Goal: Task Accomplishment & Management: Complete application form

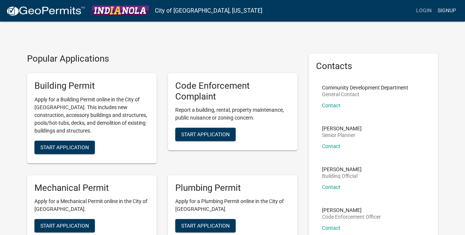
click at [449, 9] on link "Signup" at bounding box center [447, 11] width 24 height 14
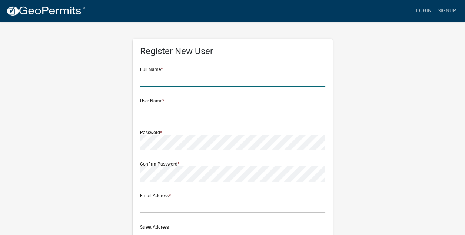
click at [207, 77] on input "text" at bounding box center [232, 79] width 185 height 15
type input "[PERSON_NAME]"
type input "jim@mitchell91.com"
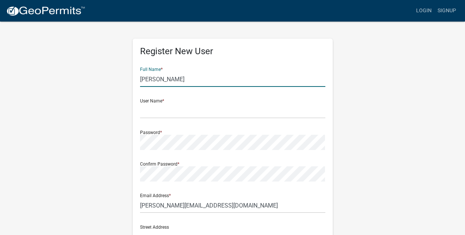
type input "800 N W Street"
type input "Indianola"
type input "IA"
type input "50125-4730"
type input "5154187293"
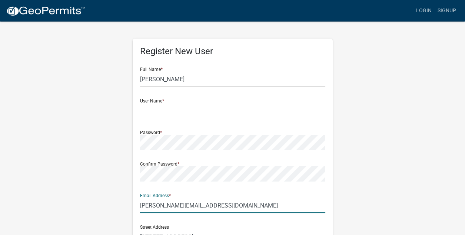
click at [205, 204] on input "jim@mitchell91.com" at bounding box center [232, 204] width 185 height 15
type input "[PERSON_NAME][EMAIL_ADDRESS][DOMAIN_NAME]"
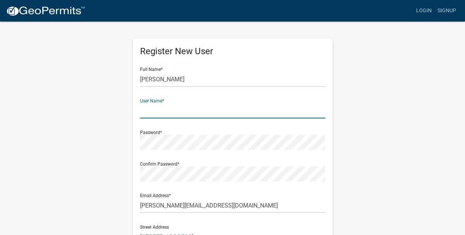
click at [173, 107] on input "text" at bounding box center [232, 110] width 185 height 15
type input "jmitchell63"
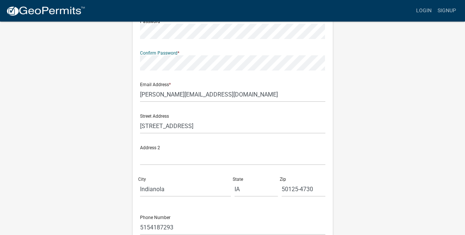
scroll to position [111, 0]
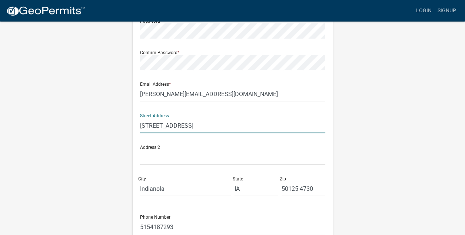
drag, startPoint x: 186, startPoint y: 123, endPoint x: 133, endPoint y: 127, distance: 52.8
click at [133, 127] on div "Register New User Full Name * Jim Mitchell User Name * jmitchell63 Password * C…" at bounding box center [233, 104] width 200 height 354
type input "[STREET_ADDRESS]"
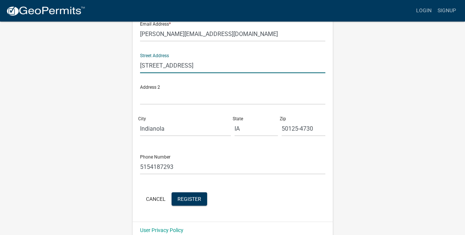
scroll to position [182, 0]
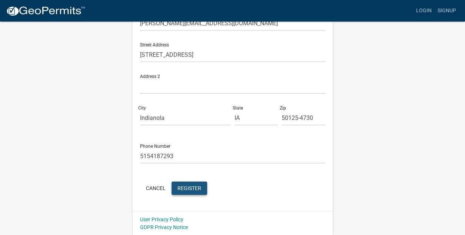
click at [186, 187] on span "Register" at bounding box center [189, 188] width 24 height 6
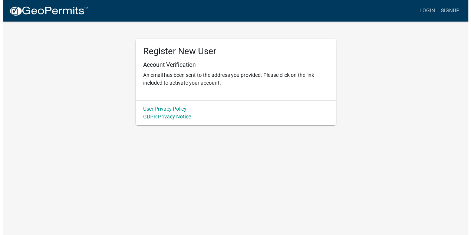
scroll to position [0, 0]
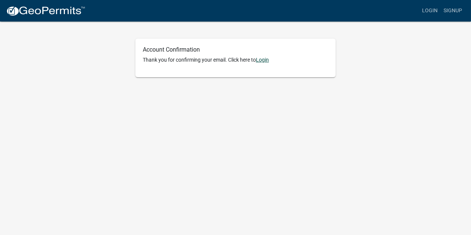
click at [265, 60] on link "Login" at bounding box center [262, 60] width 13 height 6
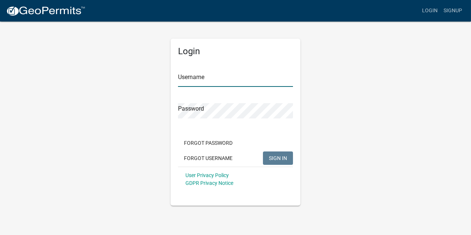
type input "jmitchell63"
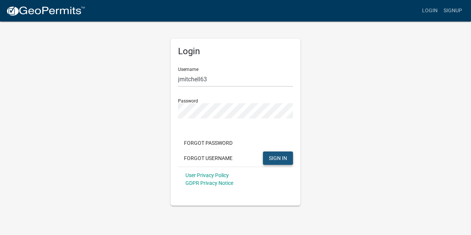
click at [274, 159] on span "SIGN IN" at bounding box center [278, 158] width 18 height 6
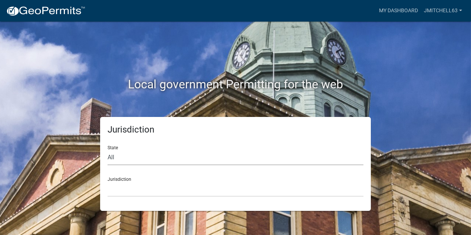
click at [142, 156] on select "All [US_STATE] [US_STATE] [US_STATE] [US_STATE] [US_STATE] [US_STATE] [US_STATE…" at bounding box center [235, 157] width 256 height 15
select select "[US_STATE]"
click at [107, 150] on select "All [US_STATE] [US_STATE] [US_STATE] [US_STATE] [US_STATE] [US_STATE] [US_STATE…" at bounding box center [235, 157] width 256 height 15
click at [128, 179] on div "Jurisdiction [GEOGRAPHIC_DATA], [US_STATE] [GEOGRAPHIC_DATA], [US_STATE] [GEOGR…" at bounding box center [235, 184] width 256 height 26
click at [166, 188] on select "[GEOGRAPHIC_DATA], [US_STATE] [GEOGRAPHIC_DATA], [US_STATE] [GEOGRAPHIC_DATA], …" at bounding box center [235, 188] width 256 height 15
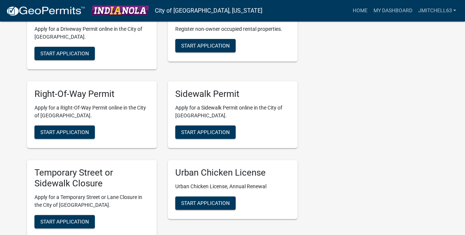
scroll to position [333, 0]
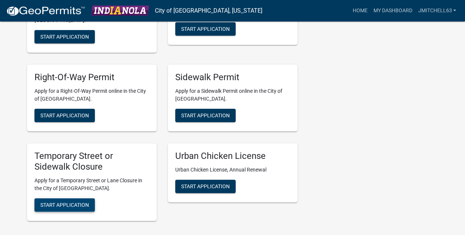
click at [64, 202] on span "Start Application" at bounding box center [64, 204] width 49 height 6
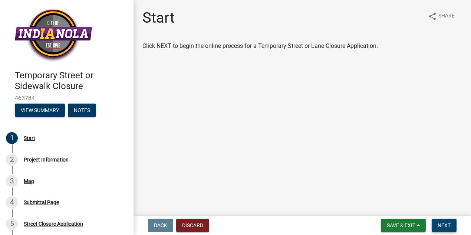
click at [448, 224] on span "Next" at bounding box center [443, 225] width 13 height 6
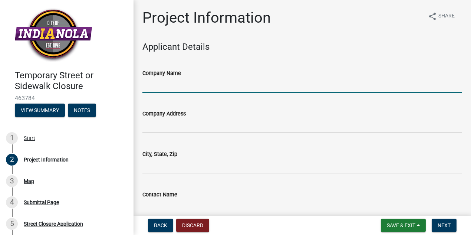
click at [217, 80] on input "Company Name" at bounding box center [301, 84] width 319 height 15
type input "[GEOGRAPHIC_DATA]"
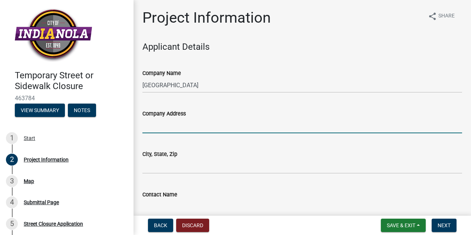
click at [216, 125] on input "Company Address" at bounding box center [301, 125] width 319 height 15
type input "[STREET_ADDRESS]"
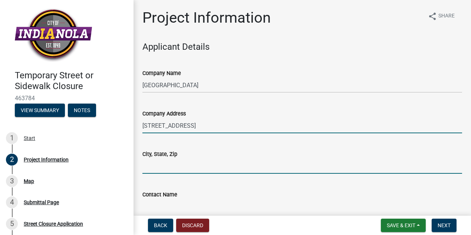
type input "Indianola"
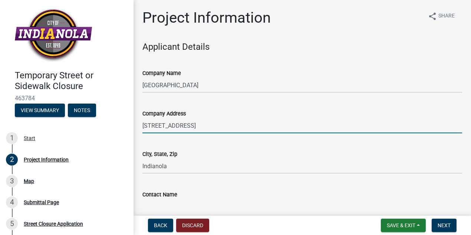
type input "[PERSON_NAME]"
type input "5154187293"
type input "[PERSON_NAME][EMAIL_ADDRESS][DOMAIN_NAME]"
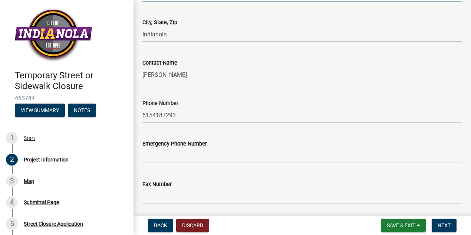
scroll to position [148, 0]
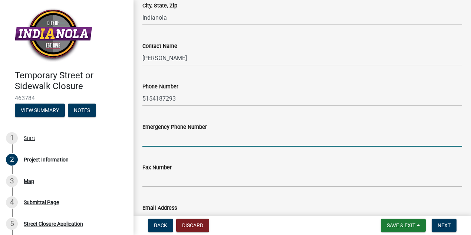
click at [202, 137] on input "Emergency Phone Number" at bounding box center [301, 138] width 319 height 15
type input "5154187293"
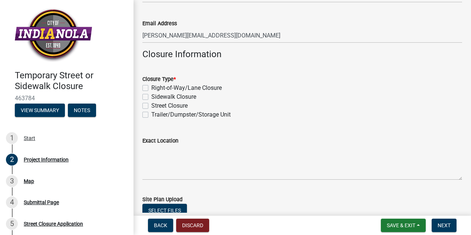
scroll to position [333, 0]
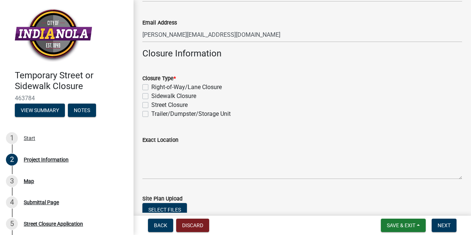
click at [151, 96] on label "Sidewalk Closure" at bounding box center [173, 96] width 45 height 9
click at [151, 96] on input "Sidewalk Closure" at bounding box center [153, 94] width 5 height 5
checkbox input "true"
checkbox input "false"
checkbox input "true"
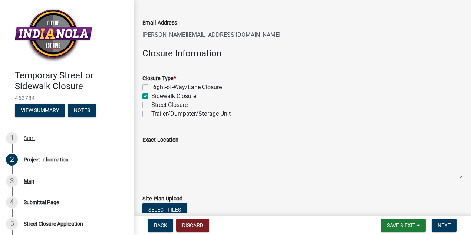
checkbox input "false"
click at [151, 104] on label "Street Closure" at bounding box center [169, 104] width 36 height 9
click at [151, 104] on input "Street Closure" at bounding box center [153, 102] width 5 height 5
checkbox input "true"
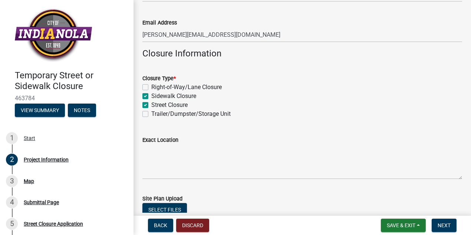
checkbox input "false"
checkbox input "true"
click at [151, 112] on label "Trailer/Dumpster/Storage Unit" at bounding box center [190, 113] width 79 height 9
click at [151, 112] on input "Trailer/Dumpster/Storage Unit" at bounding box center [153, 111] width 5 height 5
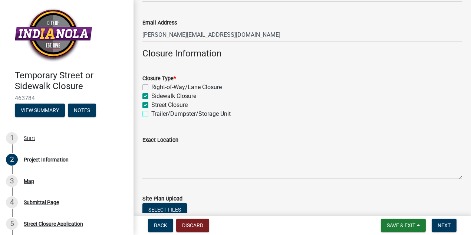
checkbox input "true"
checkbox input "false"
checkbox input "true"
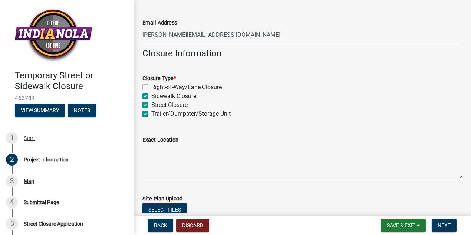
click at [151, 95] on label "Sidewalk Closure" at bounding box center [173, 96] width 45 height 9
click at [151, 95] on input "Sidewalk Closure" at bounding box center [153, 94] width 5 height 5
checkbox input "false"
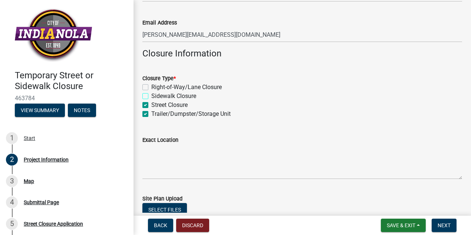
checkbox input "true"
click at [151, 102] on label "Street Closure" at bounding box center [169, 104] width 36 height 9
click at [151, 102] on input "Street Closure" at bounding box center [153, 102] width 5 height 5
checkbox input "false"
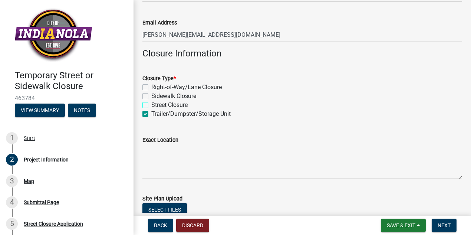
checkbox input "false"
checkbox input "true"
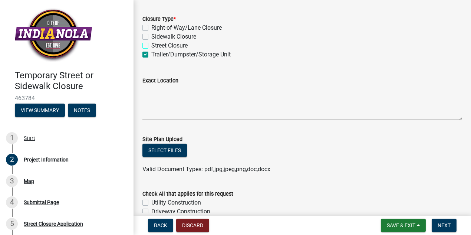
scroll to position [408, 0]
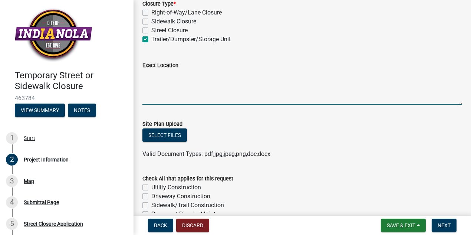
click at [195, 97] on textarea "Exact Location" at bounding box center [301, 87] width 319 height 35
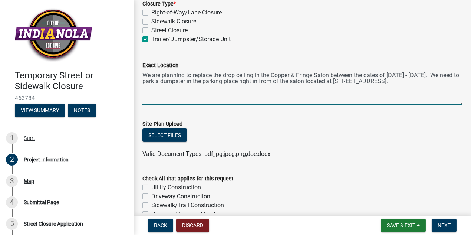
click at [452, 73] on textarea "We are planning to replace the drop ceiling in the Copper & Fringe Salon betwee…" at bounding box center [301, 87] width 319 height 35
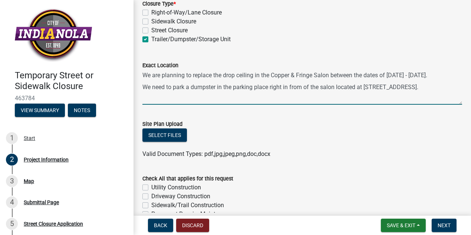
click at [298, 87] on textarea "We are planning to replace the drop ceiling in the Copper & Fringe Salon betwee…" at bounding box center [301, 87] width 319 height 35
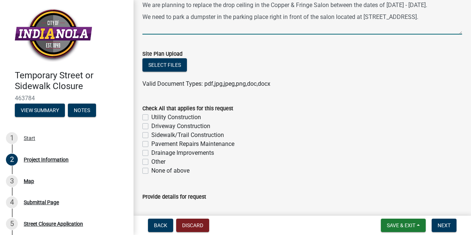
scroll to position [481, 0]
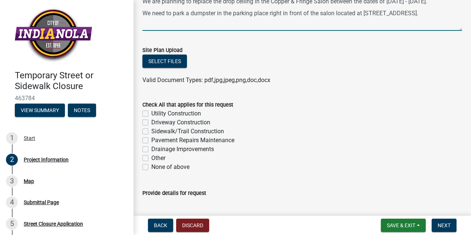
type textarea "We are planning to replace the drop ceiling in the Copper & Fringe Salon betwee…"
click at [151, 166] on label "None of above" at bounding box center [170, 166] width 38 height 9
click at [151, 166] on input "None of above" at bounding box center [153, 164] width 5 height 5
checkbox input "true"
checkbox input "false"
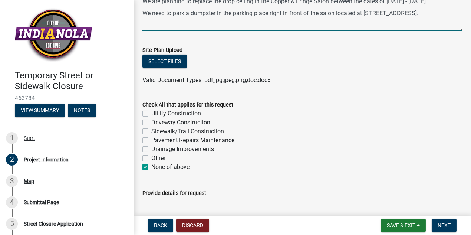
checkbox input "false"
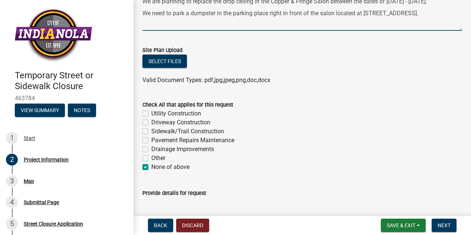
checkbox input "true"
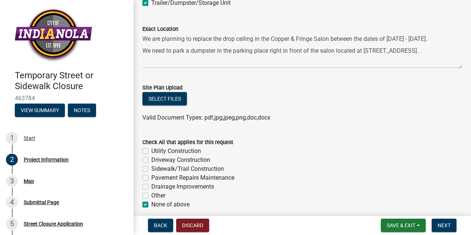
scroll to position [408, 0]
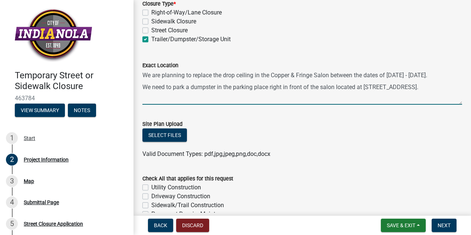
drag, startPoint x: 365, startPoint y: 86, endPoint x: 166, endPoint y: 92, distance: 199.1
click at [166, 91] on textarea "We are planning to replace the drop ceiling in the Copper & Fringe Salon betwee…" at bounding box center [301, 87] width 319 height 35
click at [144, 74] on textarea "We are planning to replace the drop ceiling in the Copper & Fringe Salon betwee…" at bounding box center [301, 87] width 319 height 35
paste textarea "[STREET_ADDRESS]."
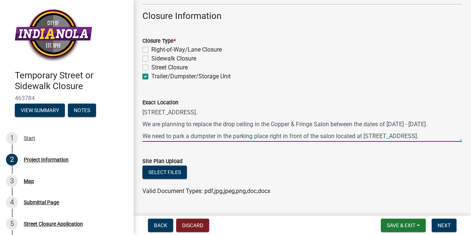
scroll to position [12, 0]
drag, startPoint x: 142, startPoint y: 123, endPoint x: 382, endPoint y: 141, distance: 241.1
click at [382, 141] on textarea "[STREET_ADDRESS]. We are planning to replace the drop ceiling in the Copper & F…" at bounding box center [301, 124] width 319 height 35
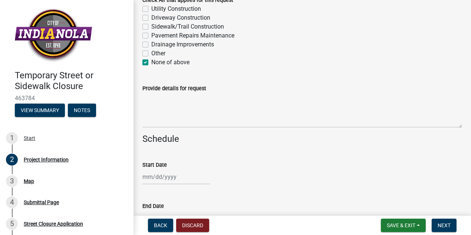
scroll to position [593, 0]
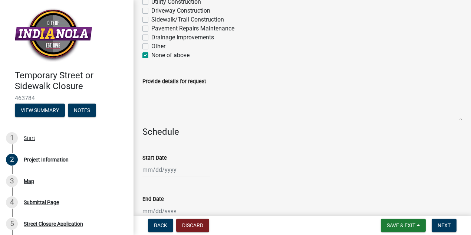
type textarea "[STREET_ADDRESS]."
click at [177, 96] on textarea "Provide details for request" at bounding box center [301, 103] width 319 height 35
paste textarea "We are planning to replace the drop ceiling in the Copper & Fringe Salon betwee…"
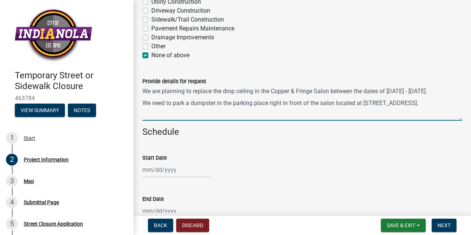
type textarea "We are planning to replace the drop ceiling in the Copper & Fringe Salon betwee…"
click at [173, 168] on div at bounding box center [176, 169] width 68 height 15
select select "8"
select select "2025"
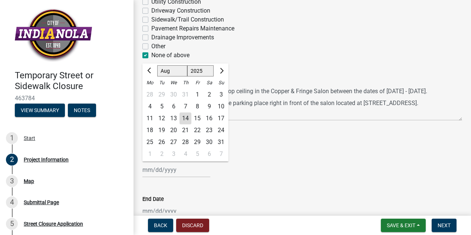
click at [196, 140] on div "29" at bounding box center [197, 142] width 12 height 12
type input "[DATE]"
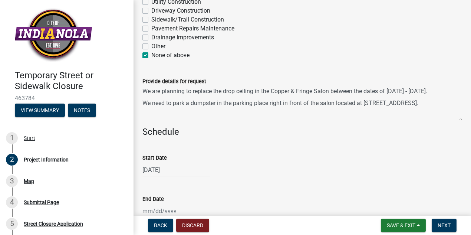
scroll to position [630, 0]
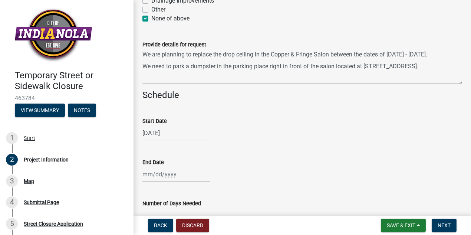
click at [176, 173] on div at bounding box center [176, 173] width 68 height 15
select select "8"
select select "2025"
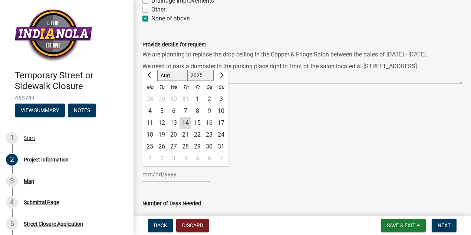
click at [222, 145] on div "31" at bounding box center [221, 146] width 12 height 12
type input "[DATE]"
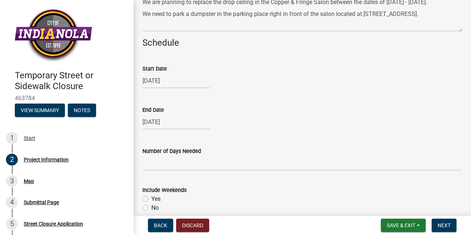
scroll to position [704, 0]
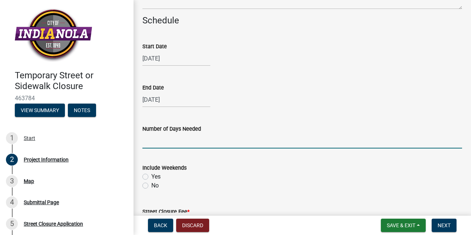
click at [173, 137] on input "Number of Days Needed" at bounding box center [301, 140] width 319 height 15
type input "3"
click at [151, 175] on label "Yes" at bounding box center [155, 176] width 9 height 9
click at [151, 175] on input "Yes" at bounding box center [153, 174] width 5 height 5
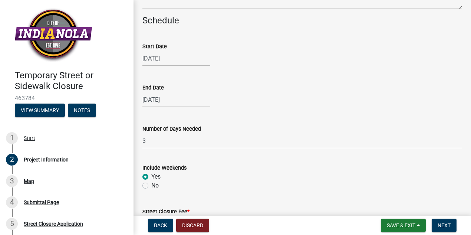
radio input "true"
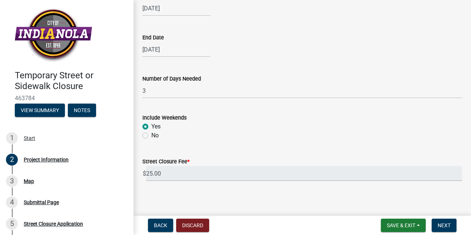
scroll to position [758, 0]
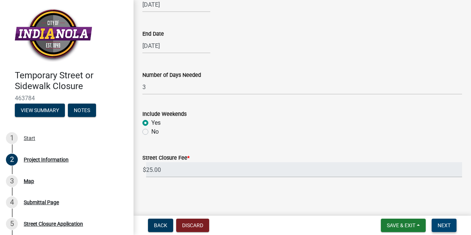
click at [443, 223] on span "Next" at bounding box center [443, 225] width 13 height 6
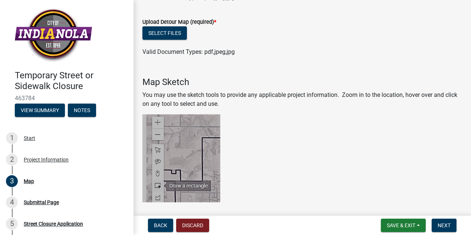
scroll to position [148, 0]
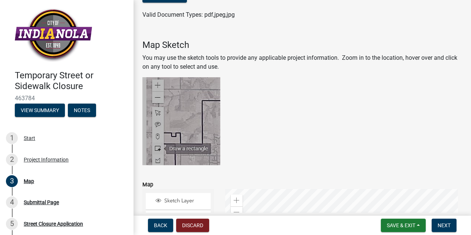
click at [157, 99] on img at bounding box center [181, 121] width 78 height 88
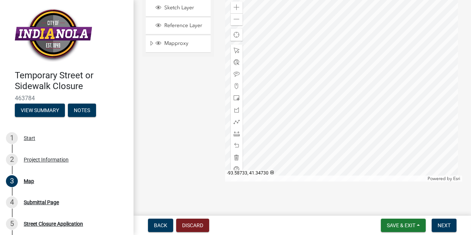
scroll to position [345, 0]
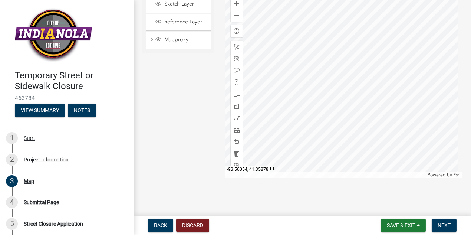
click at [353, 94] on div at bounding box center [343, 84] width 237 height 185
click at [326, 142] on div at bounding box center [343, 84] width 237 height 185
click at [369, 111] on div at bounding box center [343, 84] width 237 height 185
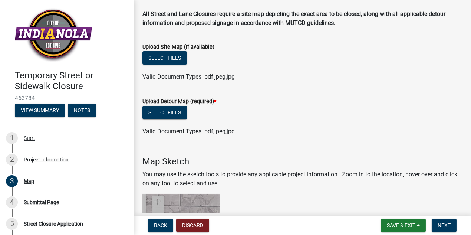
scroll to position [11, 0]
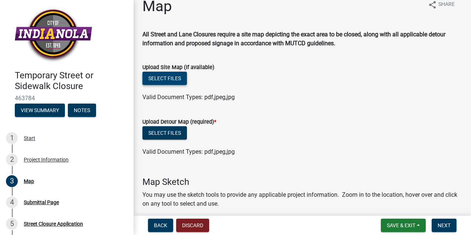
click at [159, 77] on button "Select files" at bounding box center [164, 78] width 44 height 13
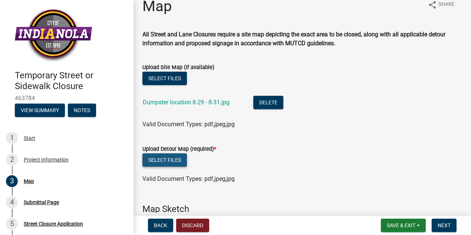
click at [170, 158] on button "Select files" at bounding box center [164, 159] width 44 height 13
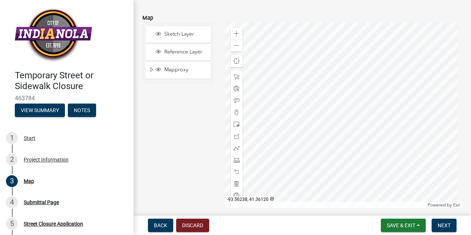
scroll to position [399, 0]
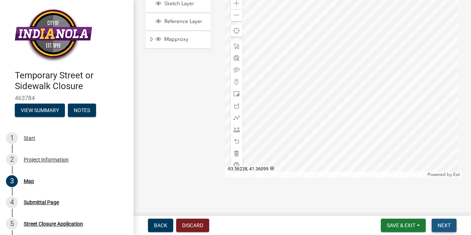
click at [446, 225] on span "Next" at bounding box center [443, 225] width 13 height 6
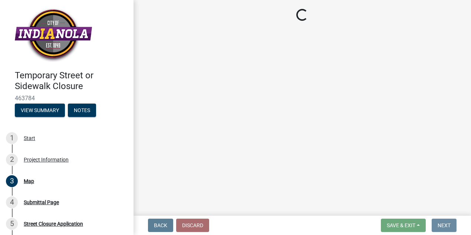
scroll to position [0, 0]
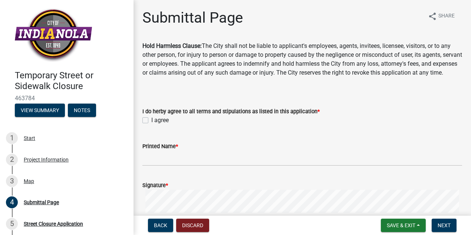
click at [151, 124] on label "I agree" at bounding box center [159, 120] width 17 height 9
click at [151, 120] on input "I agree" at bounding box center [153, 118] width 5 height 5
checkbox input "true"
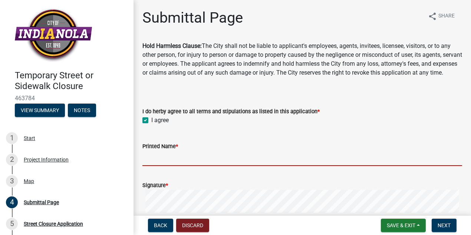
click at [175, 165] on input "Printed Name *" at bounding box center [301, 157] width 319 height 15
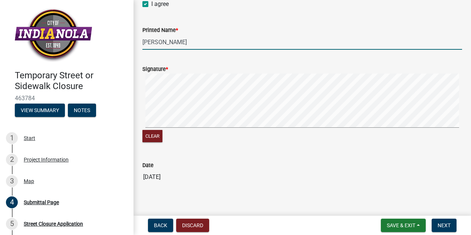
scroll to position [131, 0]
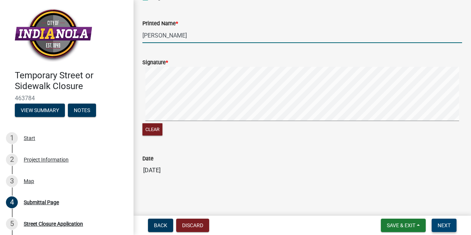
type input "[PERSON_NAME]"
click at [445, 225] on span "Next" at bounding box center [443, 225] width 13 height 6
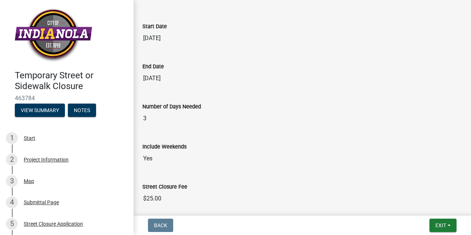
scroll to position [699, 0]
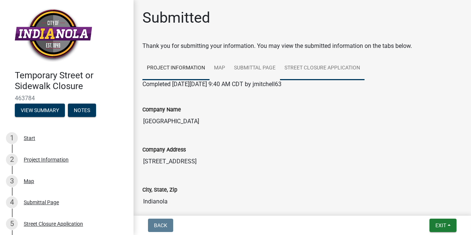
click at [311, 66] on link "Street Closure Application" at bounding box center [322, 68] width 84 height 24
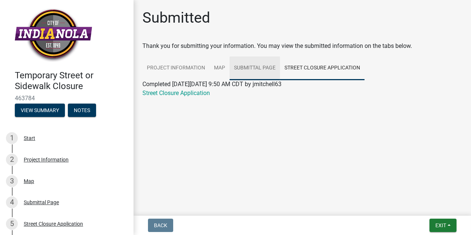
click at [249, 67] on link "Submittal Page" at bounding box center [254, 68] width 50 height 24
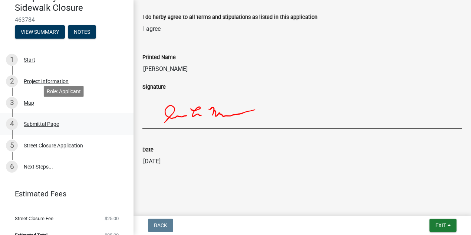
scroll to position [89, 0]
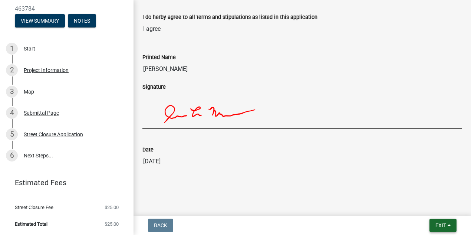
click at [441, 224] on span "Exit" at bounding box center [440, 225] width 11 height 6
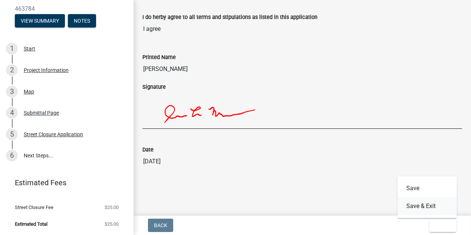
click at [415, 207] on button "Save & Exit" at bounding box center [426, 206] width 59 height 18
